Goal: Information Seeking & Learning: Learn about a topic

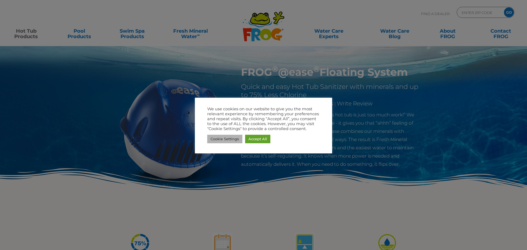
click at [242, 138] on link "Cookie Settings" at bounding box center [224, 139] width 35 height 9
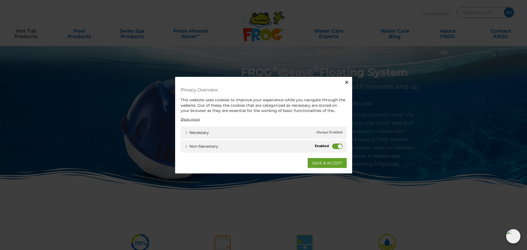
click at [344, 83] on button "Close" at bounding box center [346, 82] width 11 height 11
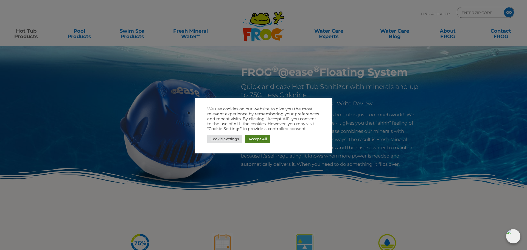
click at [255, 138] on link "Accept All" at bounding box center [257, 139] width 25 height 9
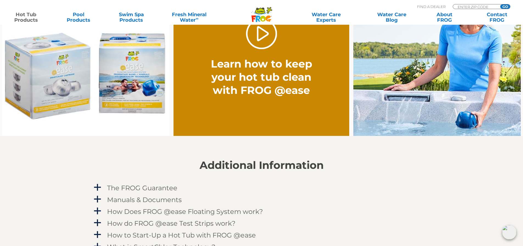
scroll to position [467, 0]
